Goal: Task Accomplishment & Management: Use online tool/utility

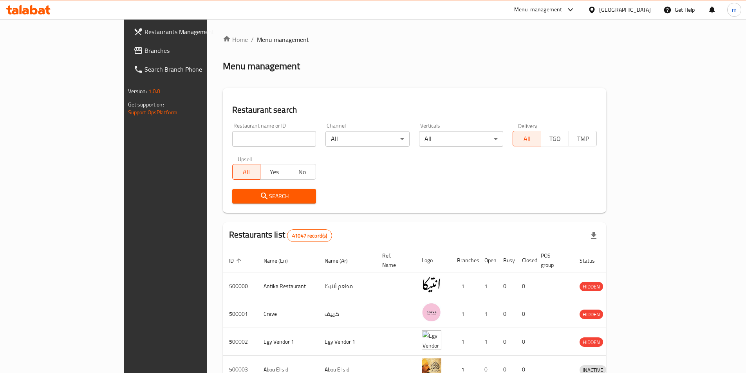
click at [642, 7] on div "[GEOGRAPHIC_DATA]" at bounding box center [625, 9] width 52 height 9
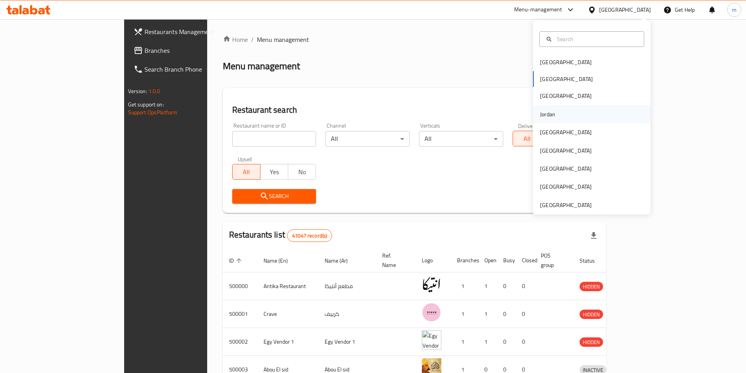
click at [560, 109] on div "Jordan" at bounding box center [592, 114] width 118 height 18
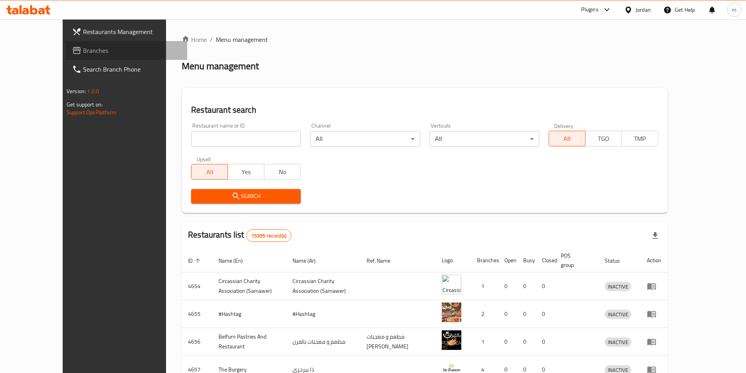
click at [83, 51] on span "Branches" at bounding box center [132, 50] width 98 height 9
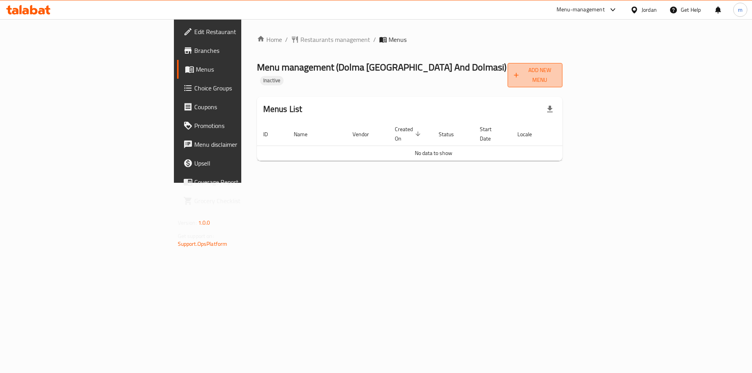
click at [557, 72] on span "Add New Menu" at bounding box center [535, 75] width 43 height 20
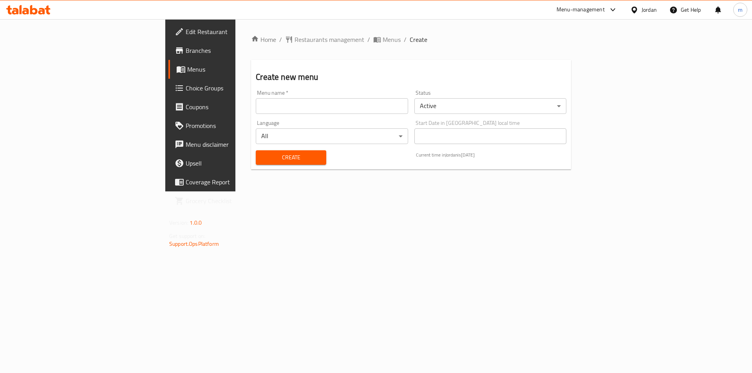
click at [354, 107] on input "text" at bounding box center [332, 106] width 152 height 16
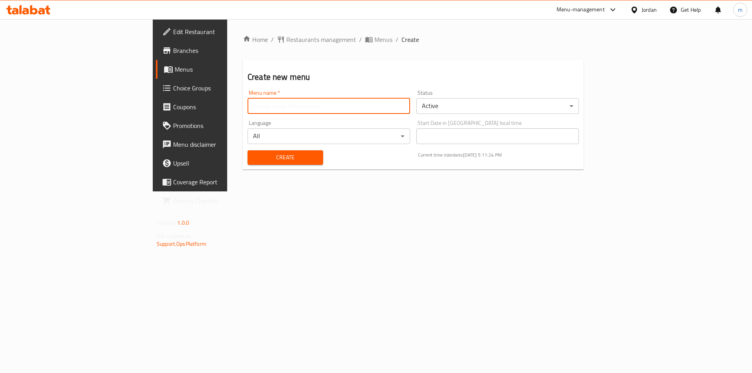
type input "/"
type input "11/9/2025"
click at [248, 150] on button "Create" at bounding box center [286, 157] width 76 height 14
click at [175, 68] on span "Menus" at bounding box center [224, 69] width 98 height 9
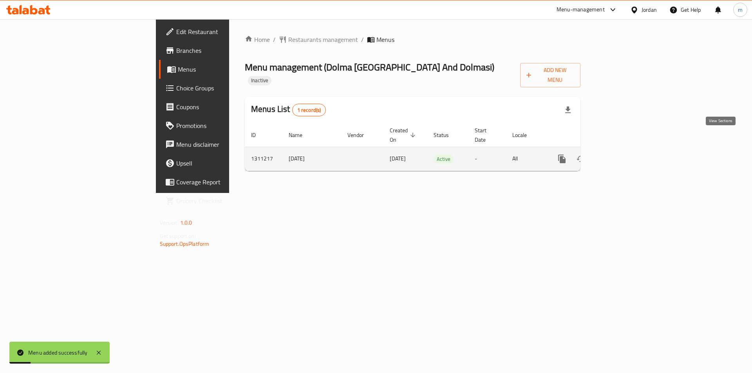
click at [622, 156] on icon "enhanced table" at bounding box center [618, 159] width 7 height 7
